Goal: Transaction & Acquisition: Book appointment/travel/reservation

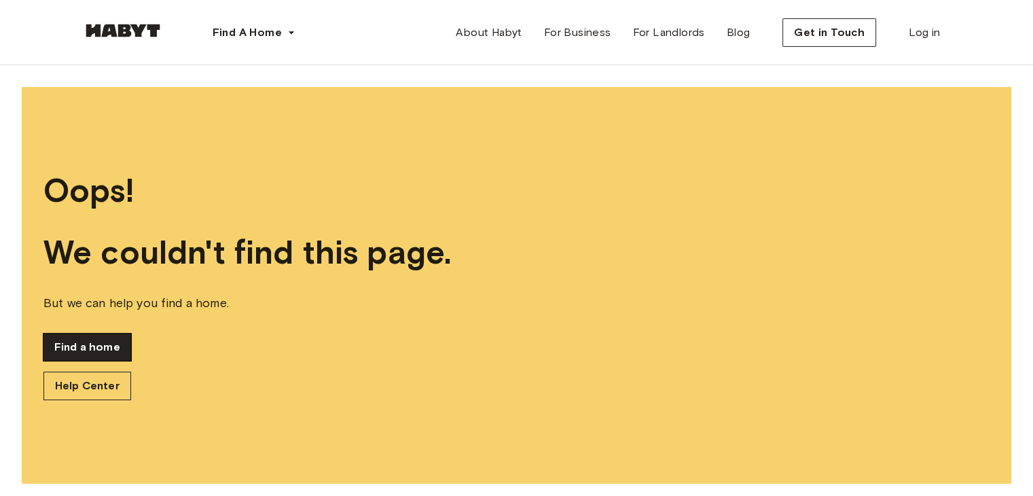
click at [105, 359] on link "Find a home" at bounding box center [87, 346] width 88 height 27
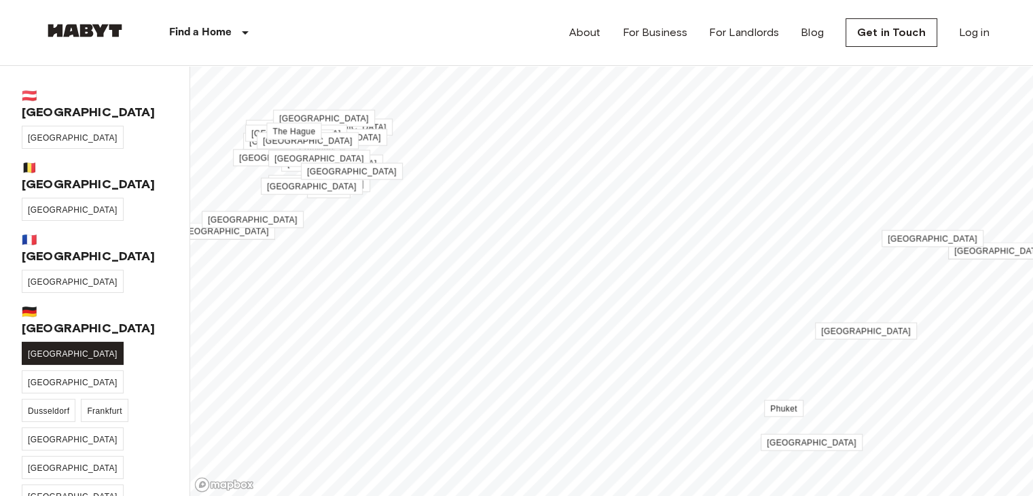
click at [46, 349] on span "[GEOGRAPHIC_DATA]" at bounding box center [73, 354] width 90 height 10
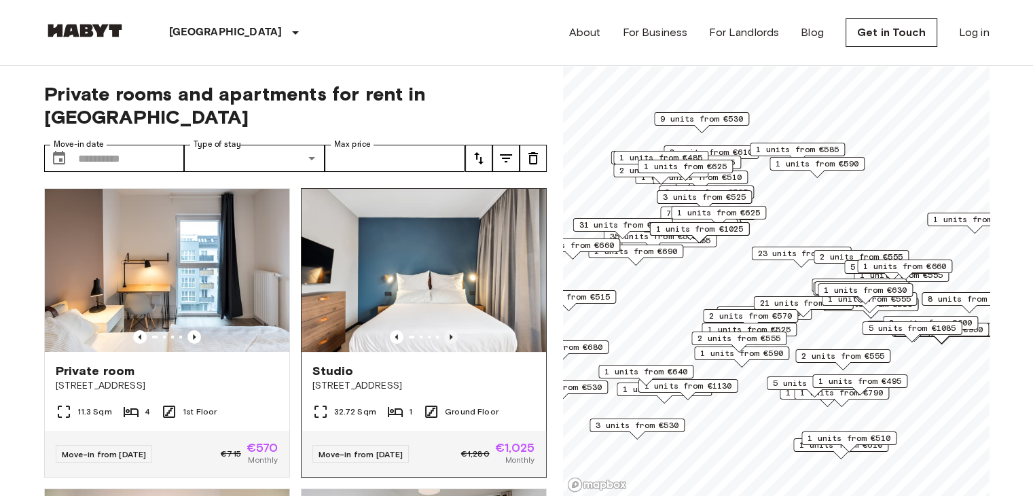
click at [446, 330] on icon "Previous image" at bounding box center [451, 337] width 14 height 14
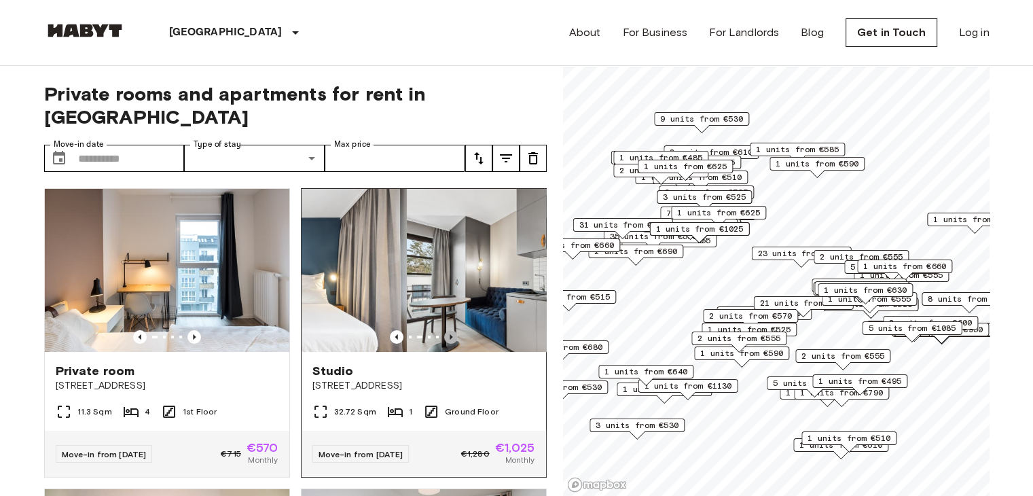
click at [446, 330] on icon "Previous image" at bounding box center [451, 337] width 14 height 14
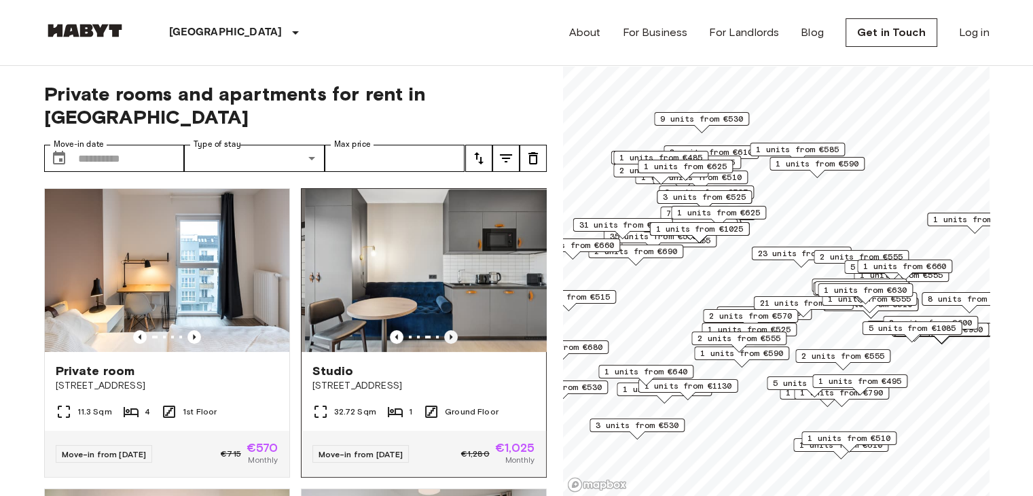
click at [446, 330] on icon "Previous image" at bounding box center [451, 337] width 14 height 14
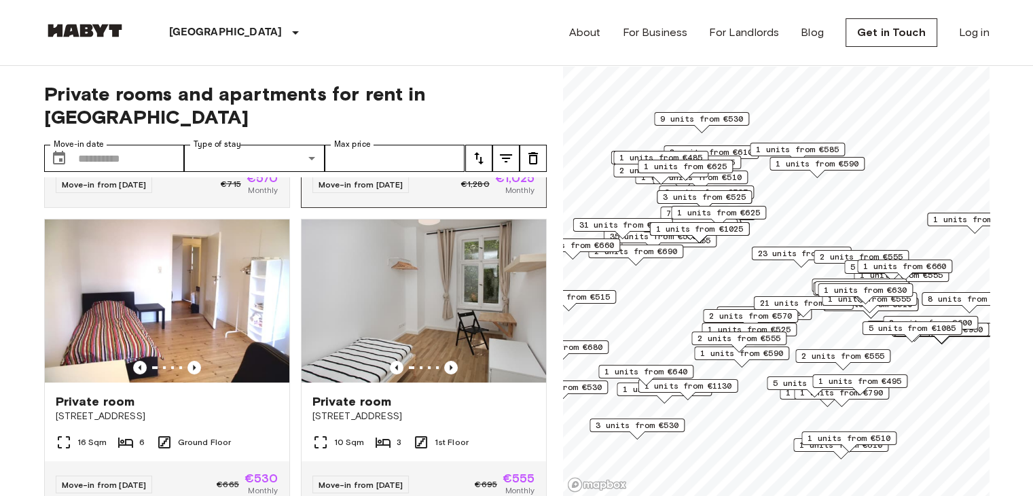
scroll to position [270, 0]
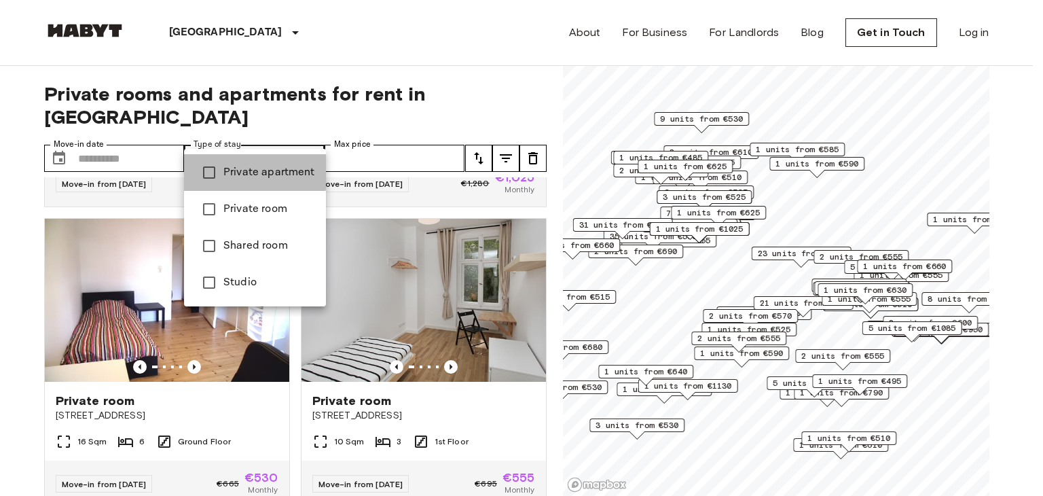
click at [246, 168] on span "Private apartment" at bounding box center [269, 172] width 92 height 16
type input "**********"
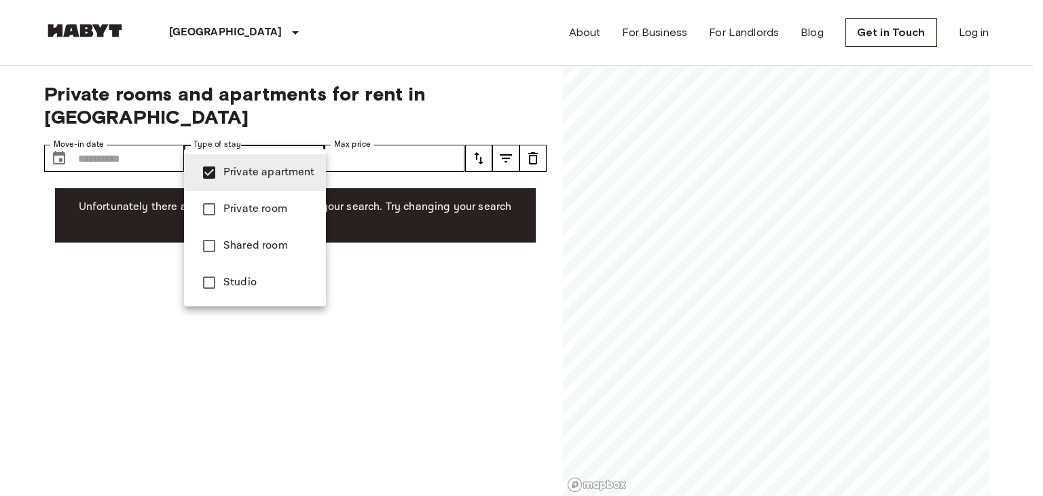
click at [353, 287] on div at bounding box center [521, 248] width 1043 height 496
click at [273, 169] on span "Private apartment" at bounding box center [269, 172] width 92 height 16
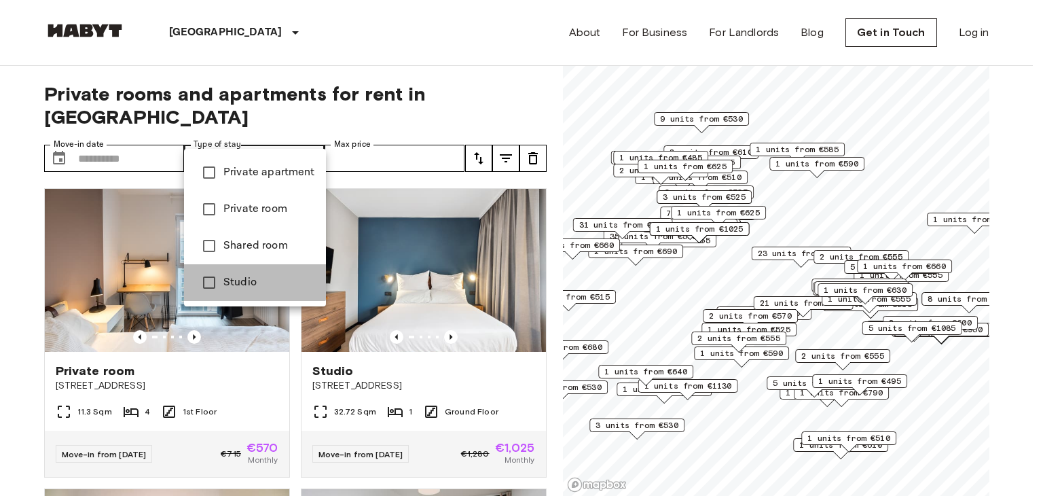
click at [248, 278] on span "Studio" at bounding box center [269, 282] width 92 height 16
type input "******"
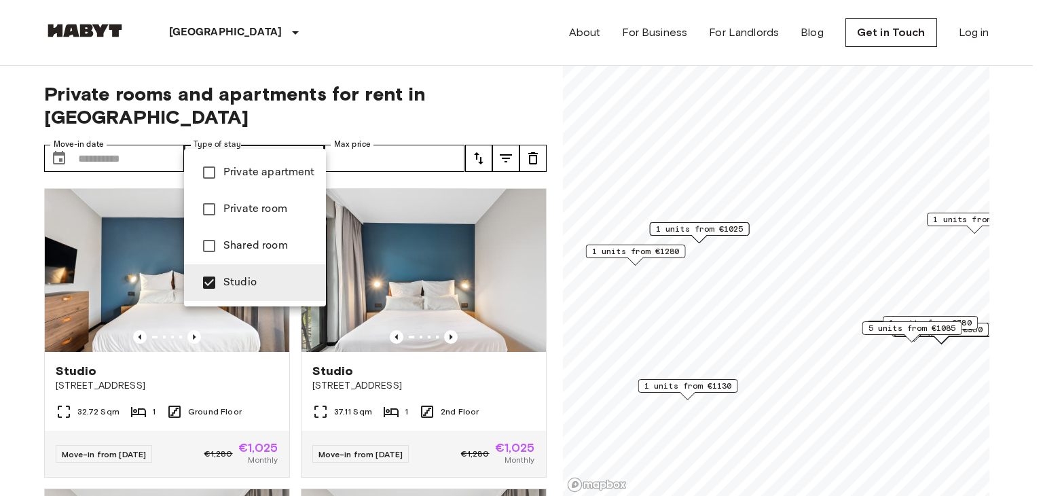
click at [0, 361] on div at bounding box center [521, 248] width 1043 height 496
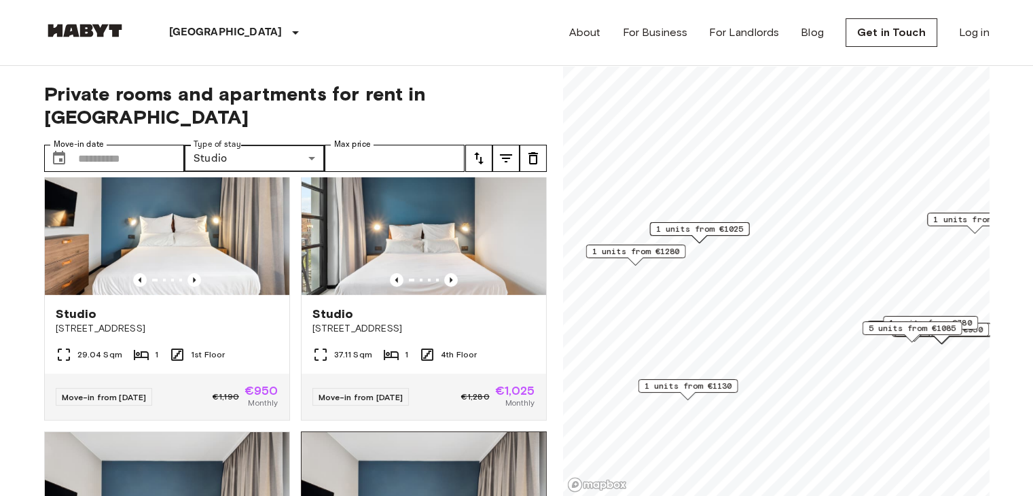
scroll to position [641, 0]
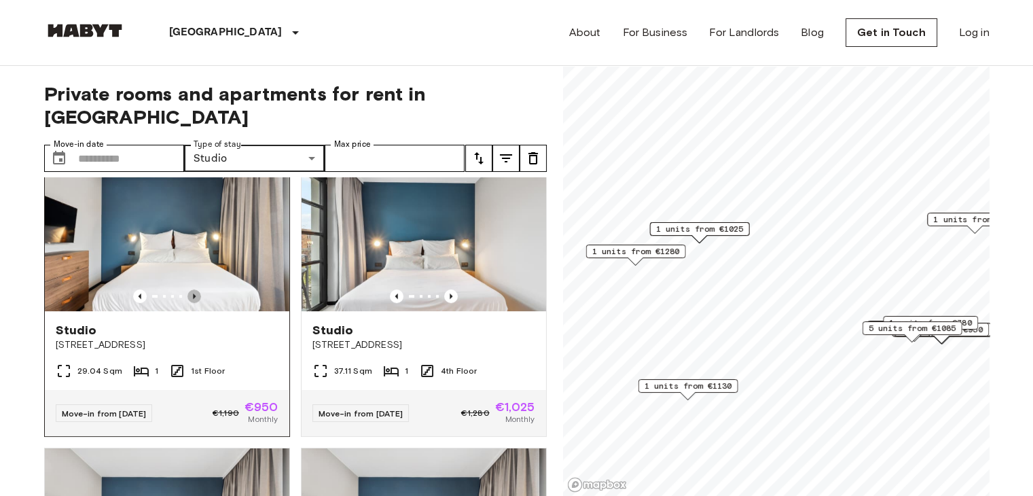
click at [187, 289] on icon "Previous image" at bounding box center [194, 296] width 14 height 14
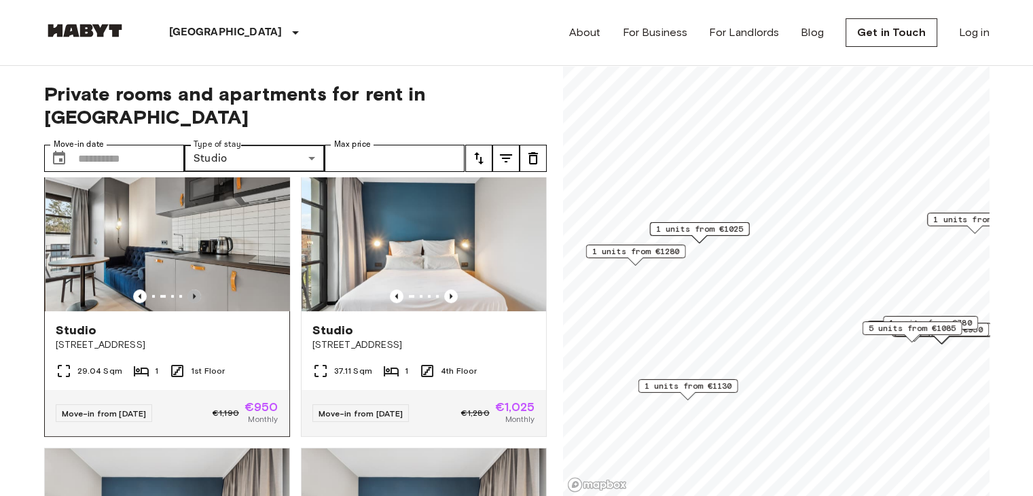
click at [187, 289] on icon "Previous image" at bounding box center [194, 296] width 14 height 14
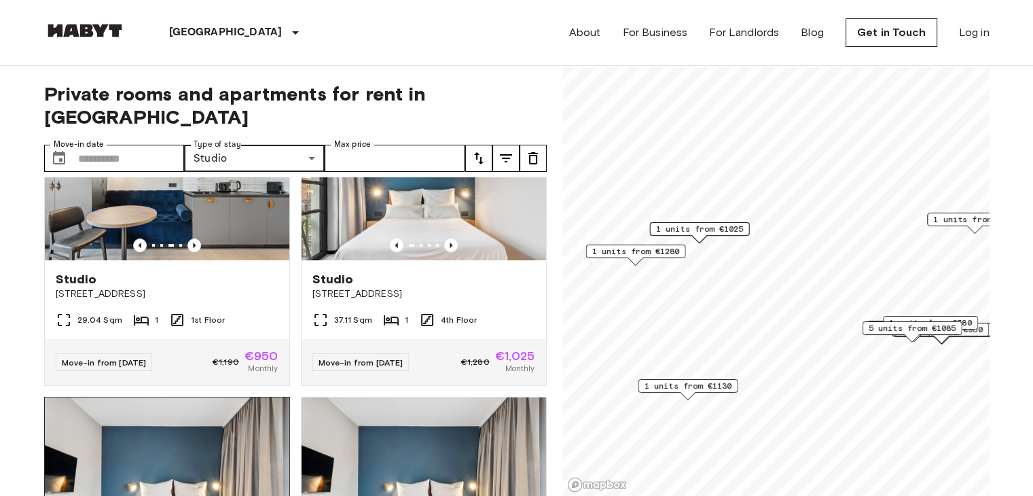
scroll to position [695, 0]
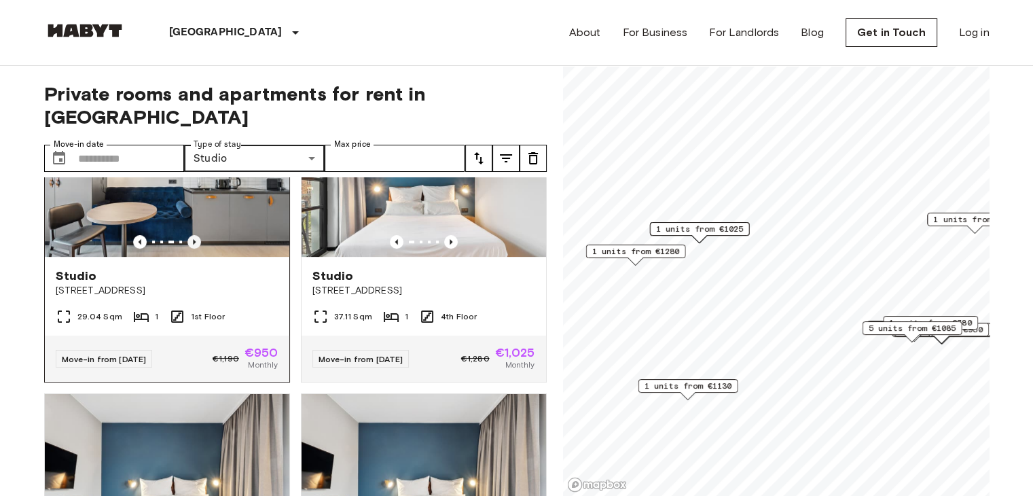
click at [193, 235] on icon "Previous image" at bounding box center [194, 242] width 14 height 14
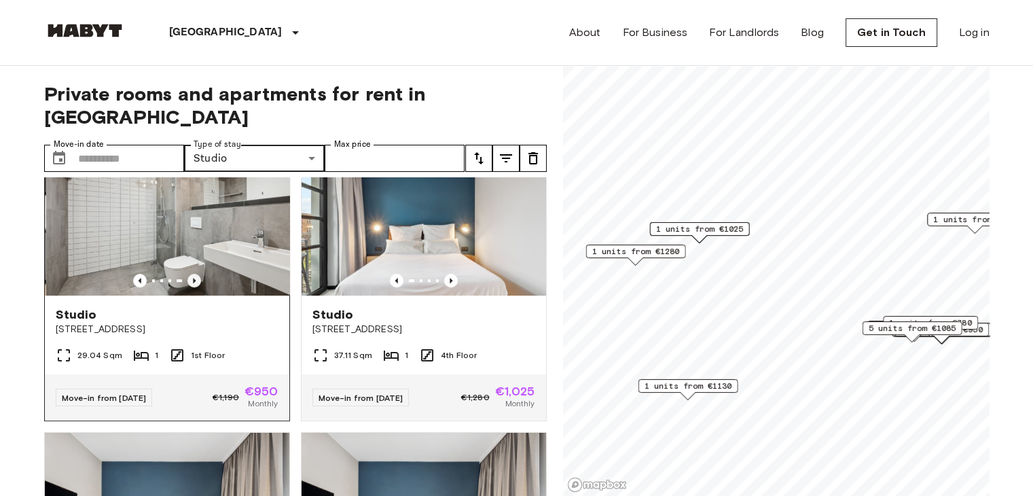
scroll to position [636, 0]
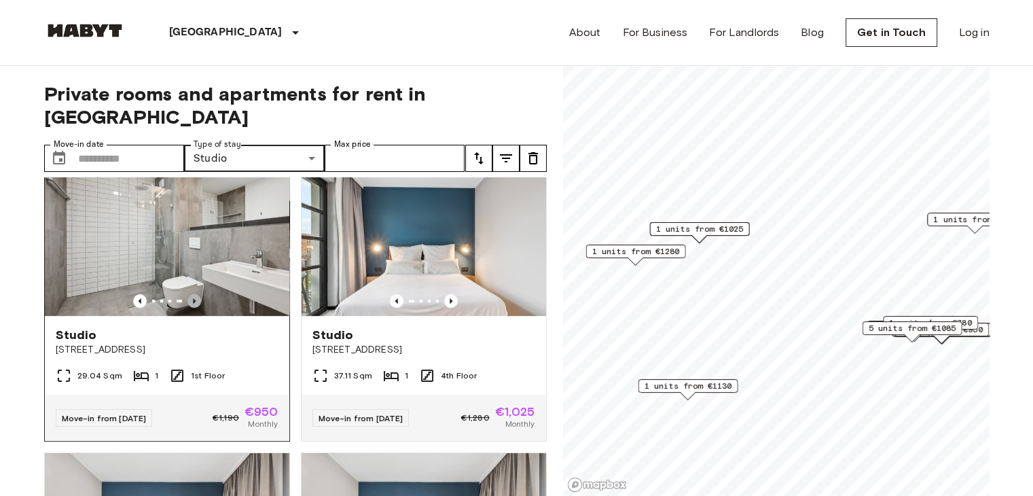
click at [189, 294] on icon "Previous image" at bounding box center [194, 301] width 14 height 14
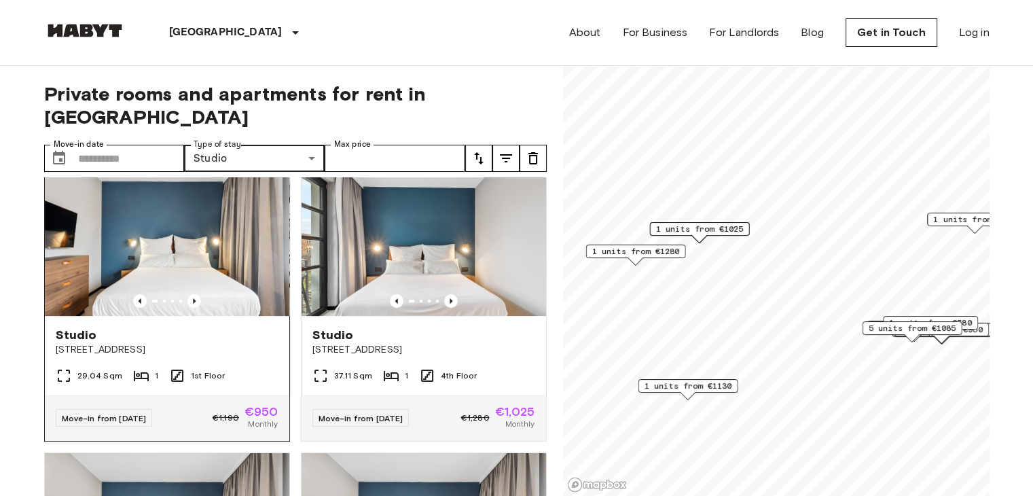
click at [226, 227] on img at bounding box center [167, 234] width 244 height 163
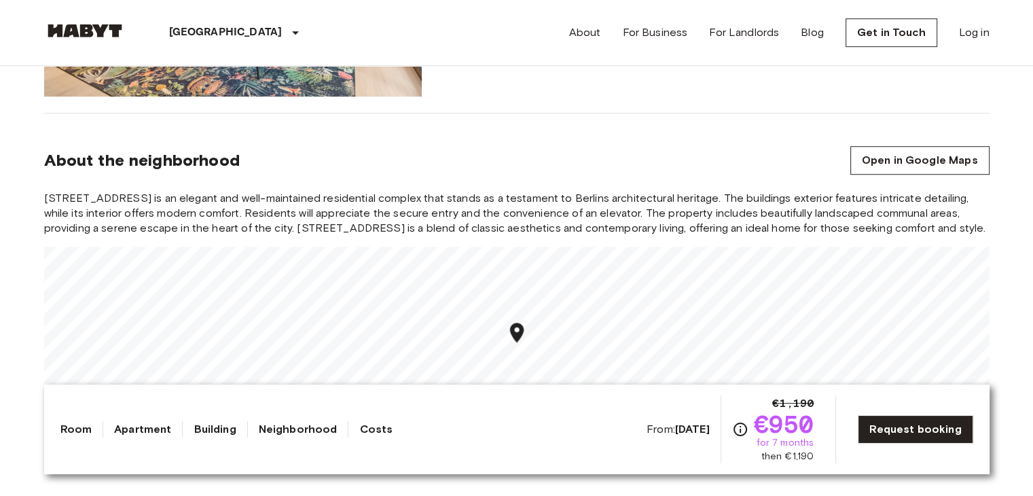
scroll to position [1071, 0]
